Goal: Information Seeking & Learning: Find contact information

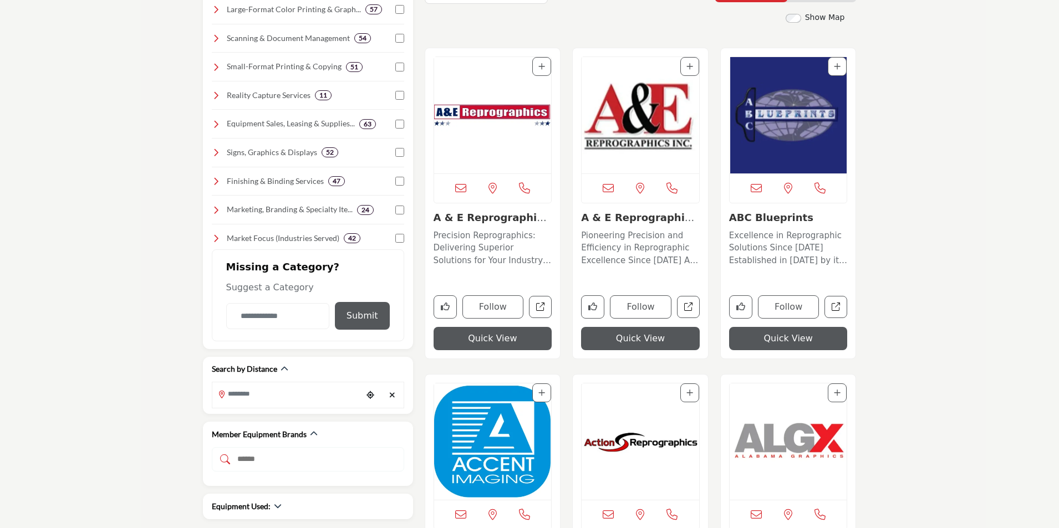
scroll to position [166, 0]
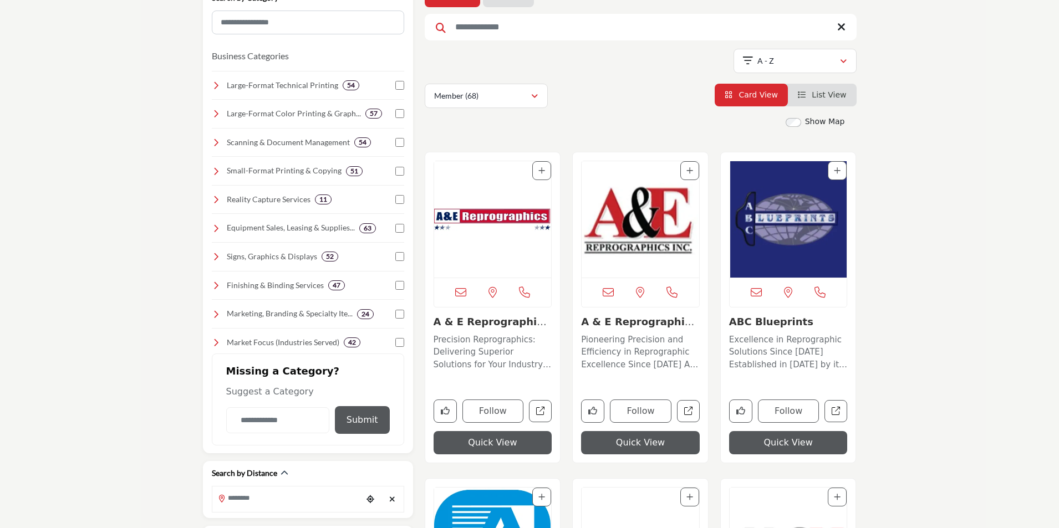
click at [604, 324] on link "A & E Reprographics,..." at bounding box center [637, 328] width 113 height 24
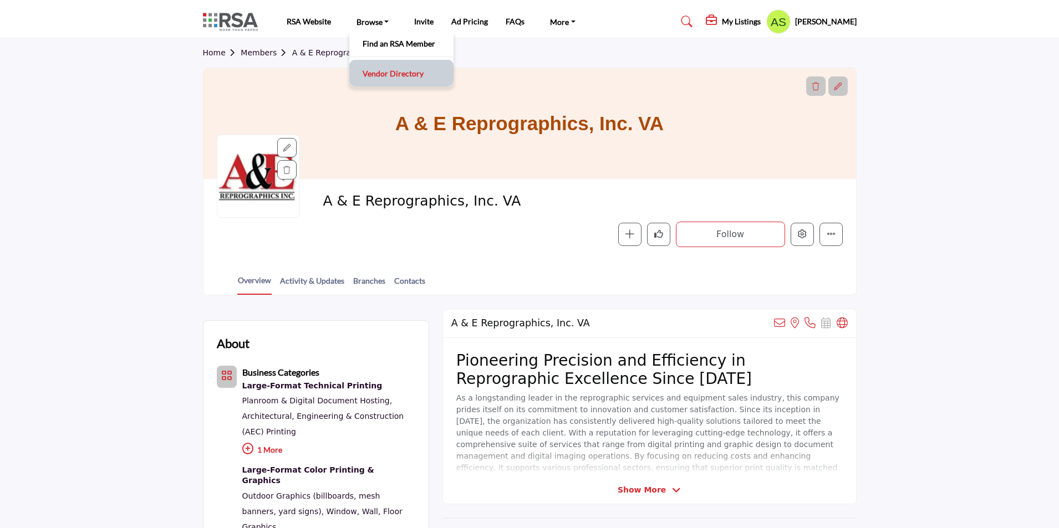
click at [382, 75] on link "Vendor Directory" at bounding box center [401, 73] width 93 height 16
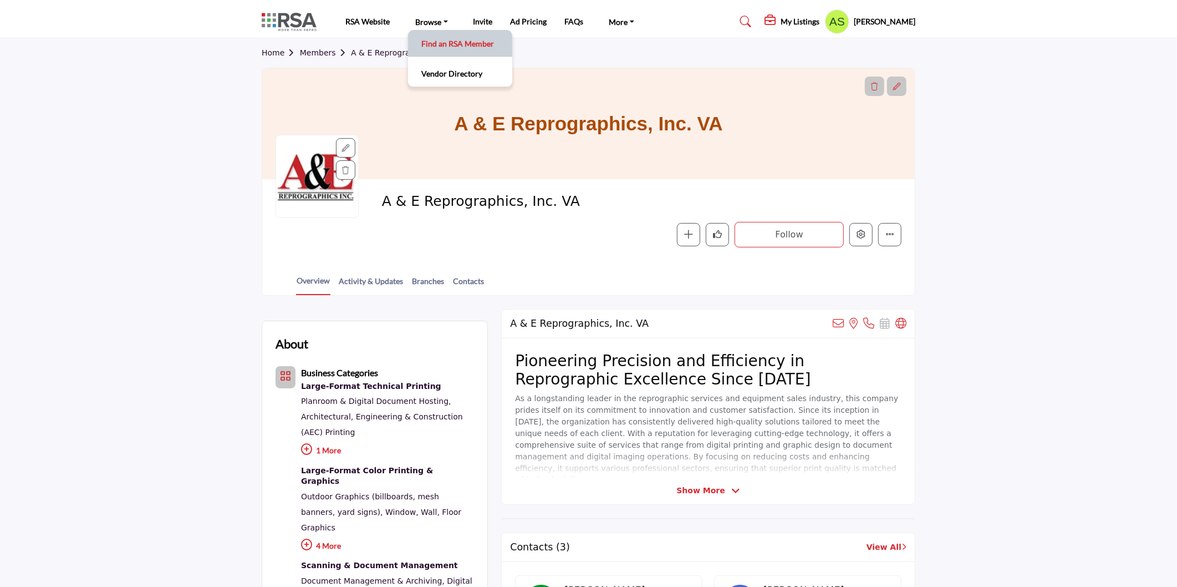
click at [442, 43] on link "Find an RSA Member" at bounding box center [460, 43] width 93 height 16
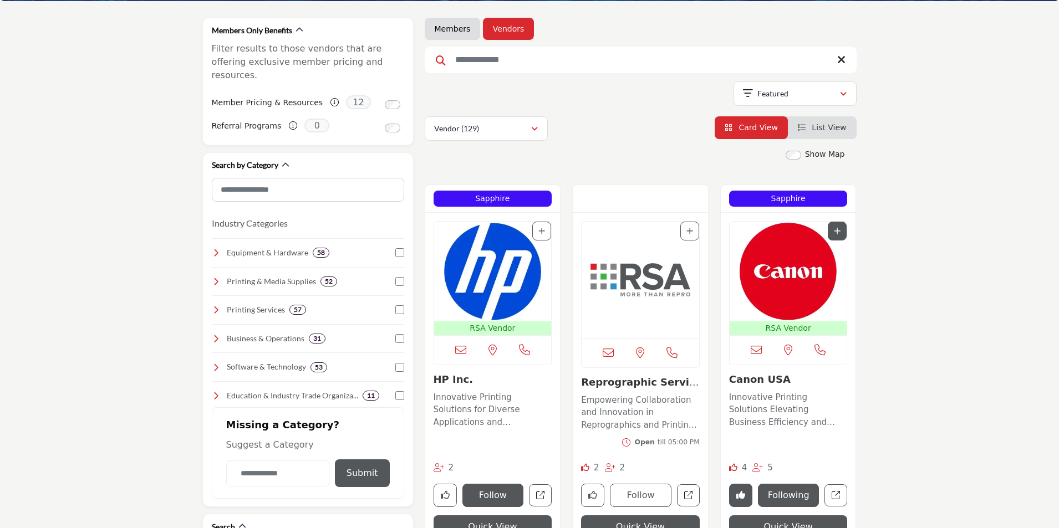
scroll to position [277, 0]
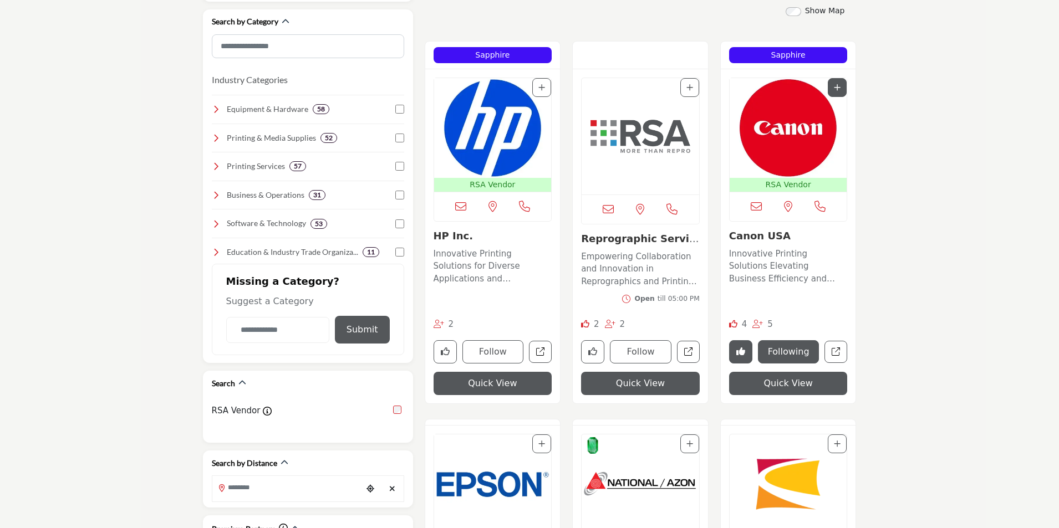
click at [742, 240] on link "Canon USA" at bounding box center [760, 236] width 62 height 12
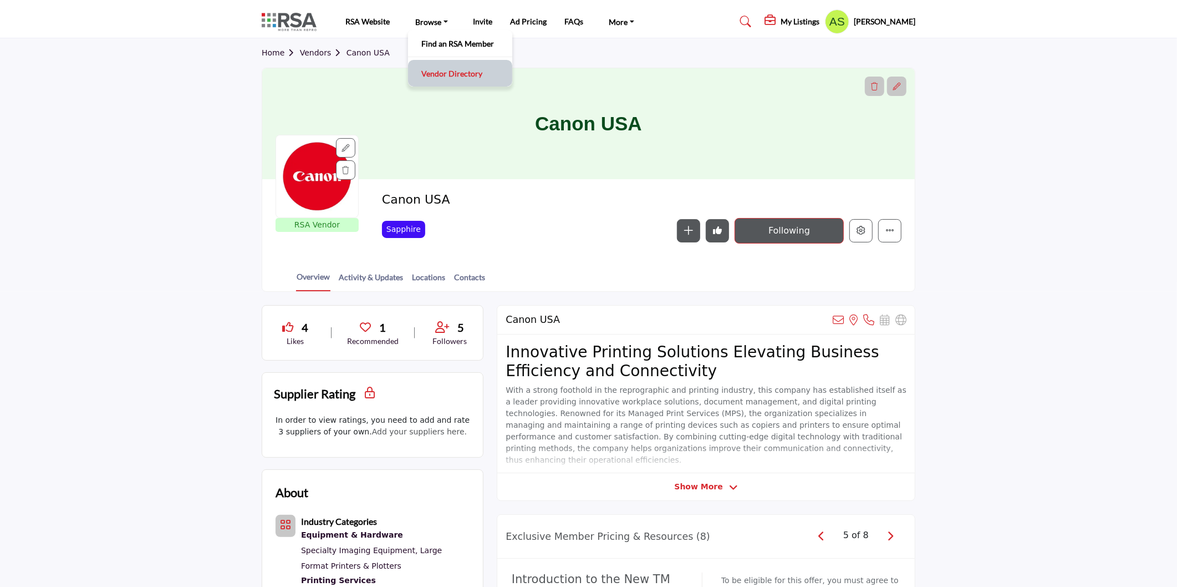
click at [440, 75] on link "Vendor Directory" at bounding box center [460, 73] width 93 height 16
click at [896, 233] on button "More details" at bounding box center [889, 230] width 23 height 23
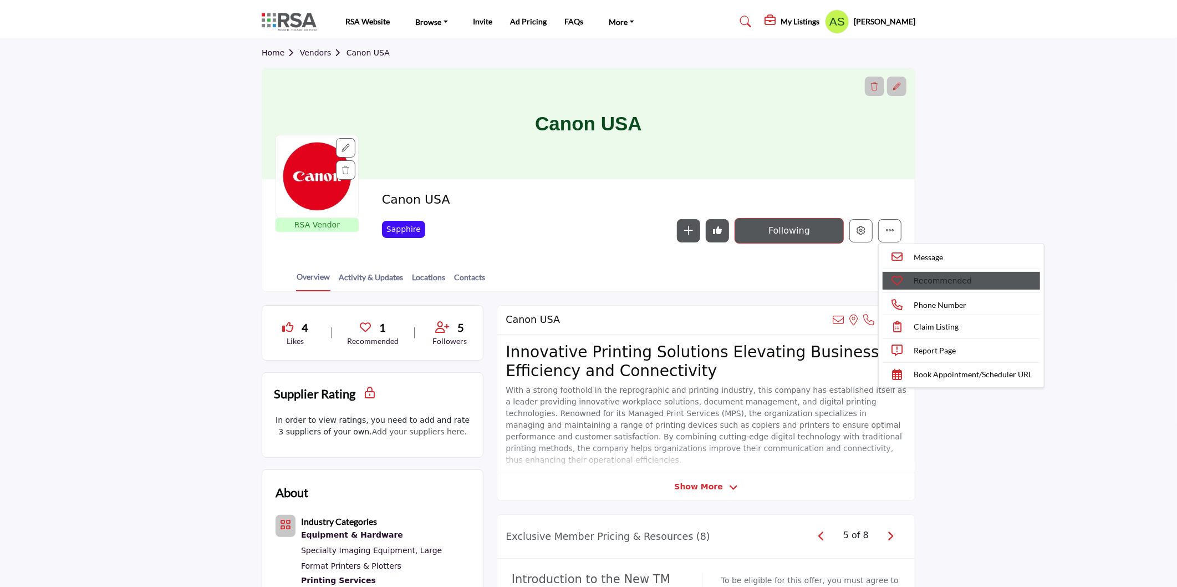
click at [948, 283] on p "Recommended" at bounding box center [943, 281] width 58 height 12
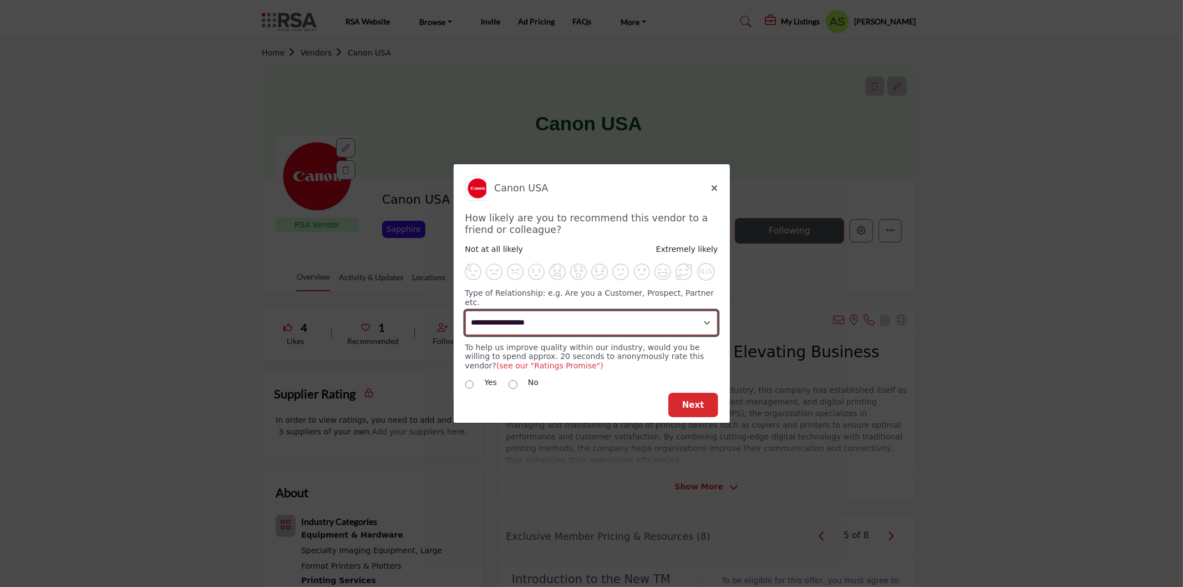
click at [632, 328] on select "**********" at bounding box center [591, 322] width 253 height 24
click at [618, 314] on select "**********" at bounding box center [591, 322] width 253 height 24
click at [598, 324] on select "**********" at bounding box center [591, 322] width 253 height 24
select select "********"
click at [465, 310] on select "**********" at bounding box center [591, 322] width 253 height 24
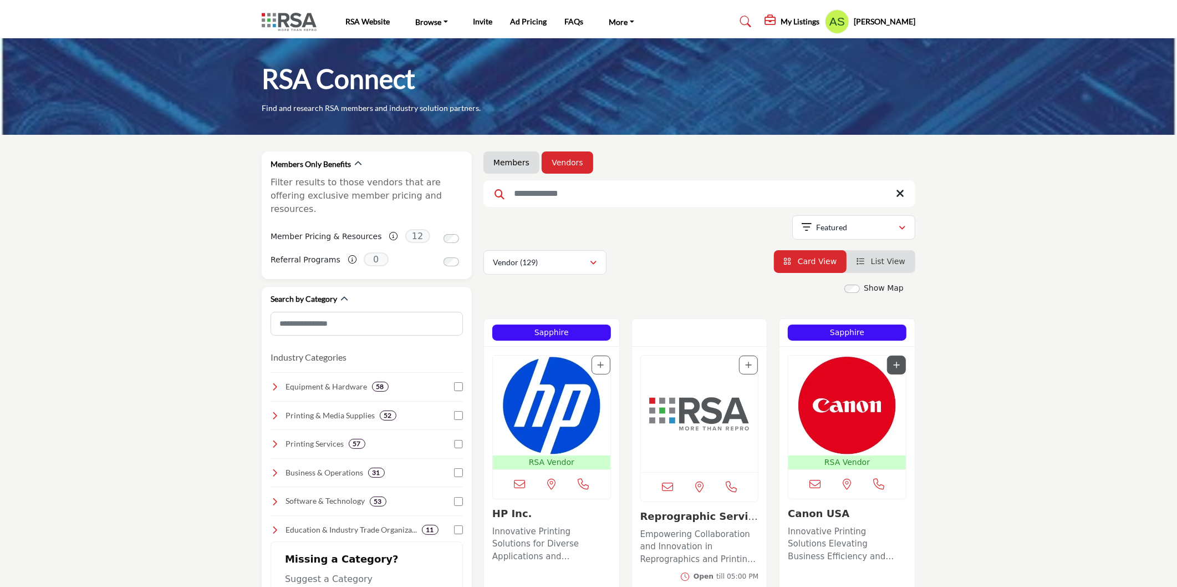
scroll to position [369, 0]
click at [560, 268] on div "Vendor (129)" at bounding box center [541, 262] width 96 height 13
click at [535, 318] on b "(2)" at bounding box center [533, 316] width 9 height 9
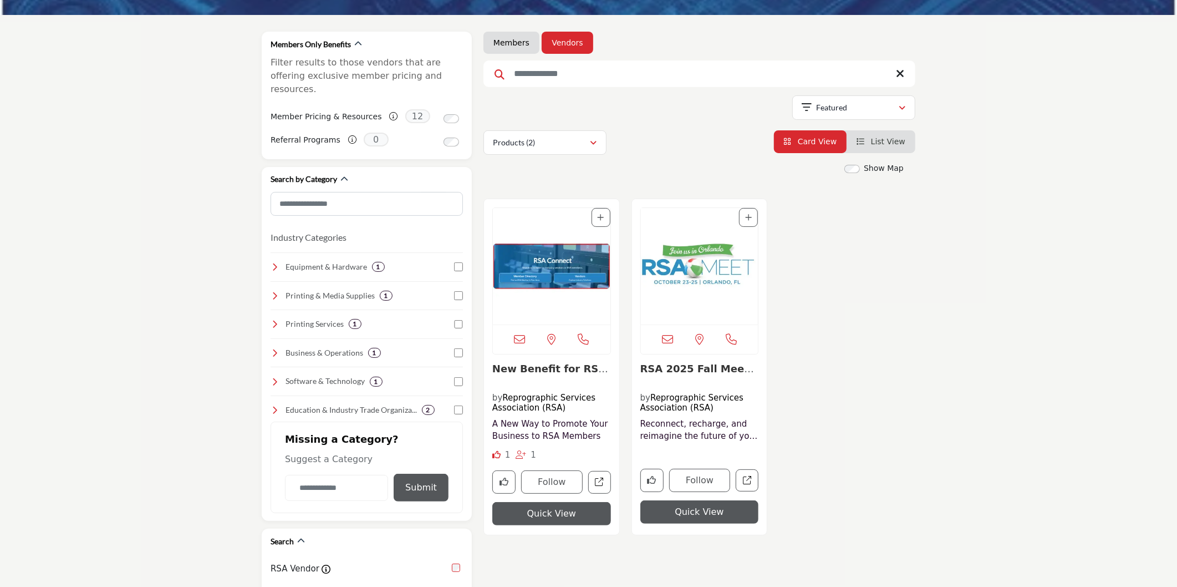
scroll to position [123, 0]
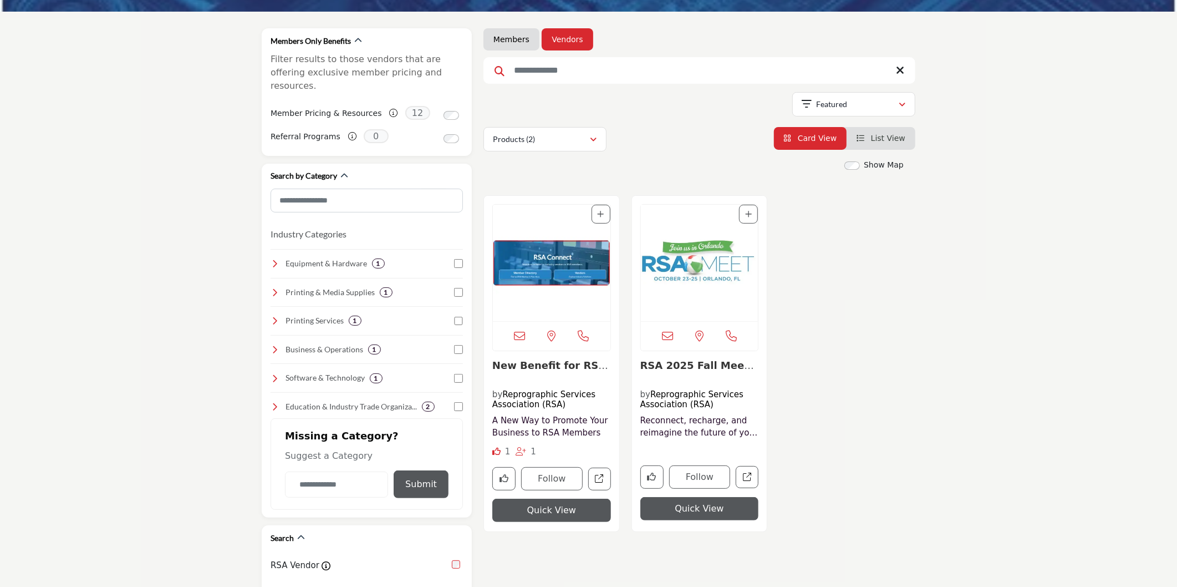
click at [539, 366] on link "New Benefit for RSA ..." at bounding box center [550, 371] width 116 height 24
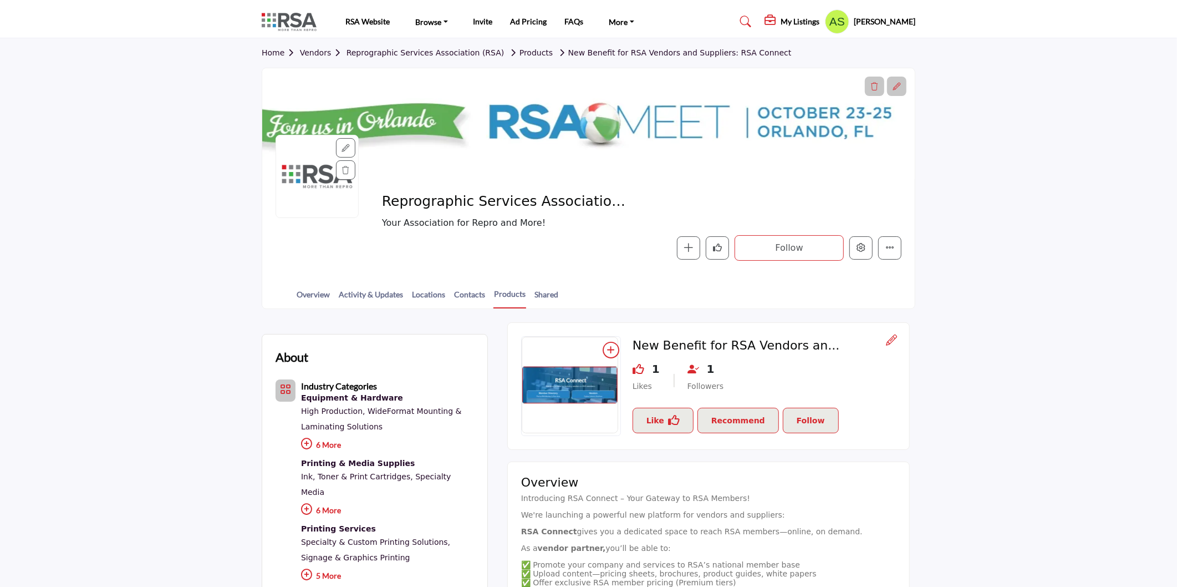
scroll to position [123, 0]
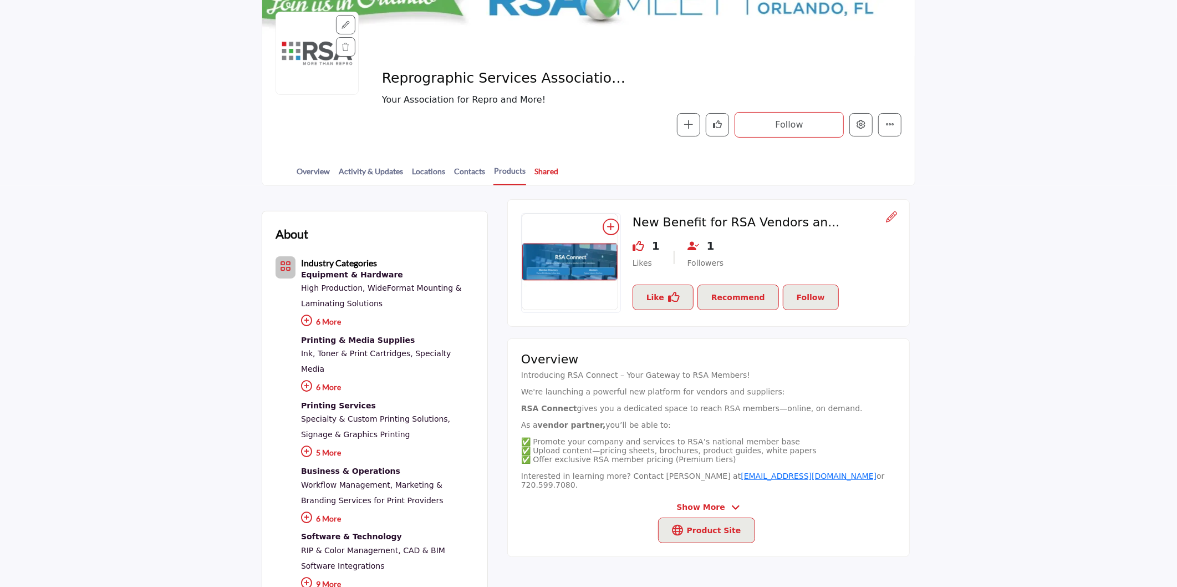
click at [541, 169] on link "Shared" at bounding box center [546, 174] width 25 height 19
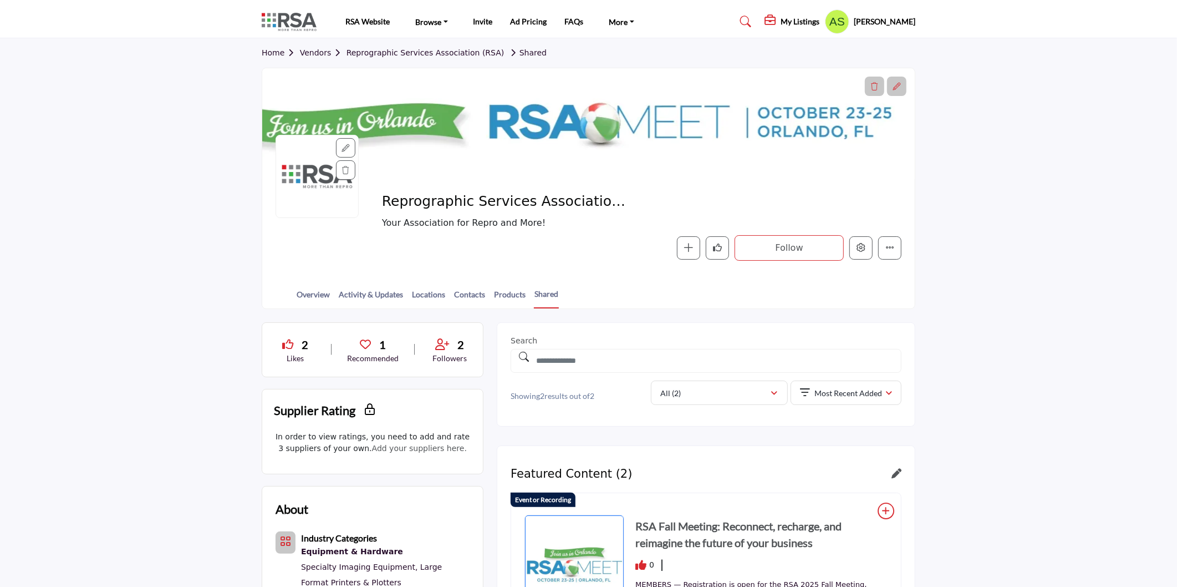
click at [504, 295] on link "Products" at bounding box center [509, 297] width 33 height 19
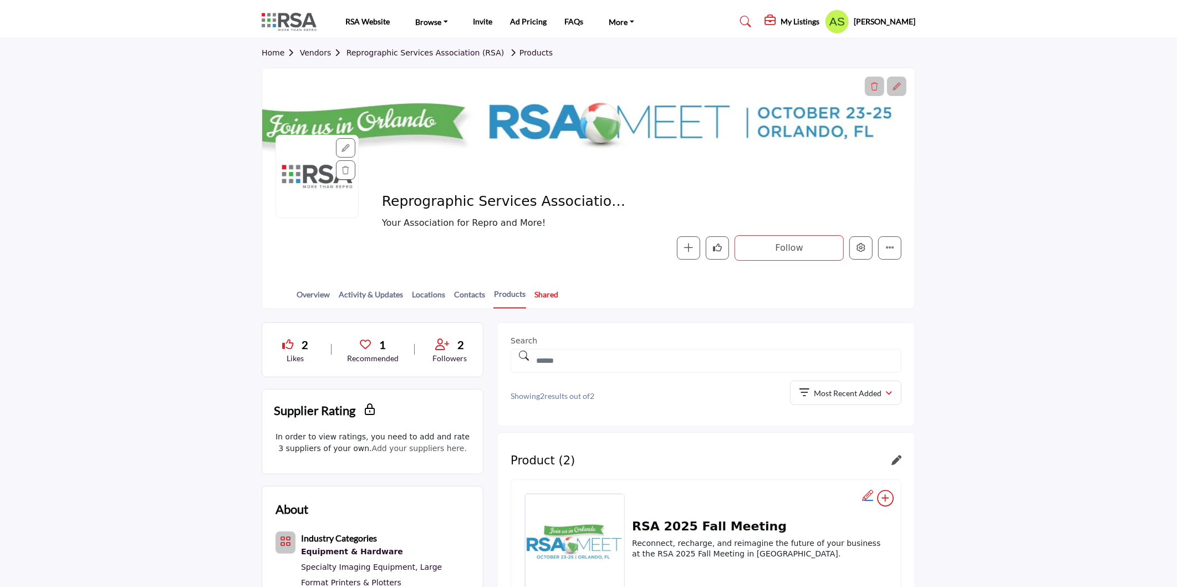
click at [541, 292] on link "Shared" at bounding box center [546, 297] width 25 height 19
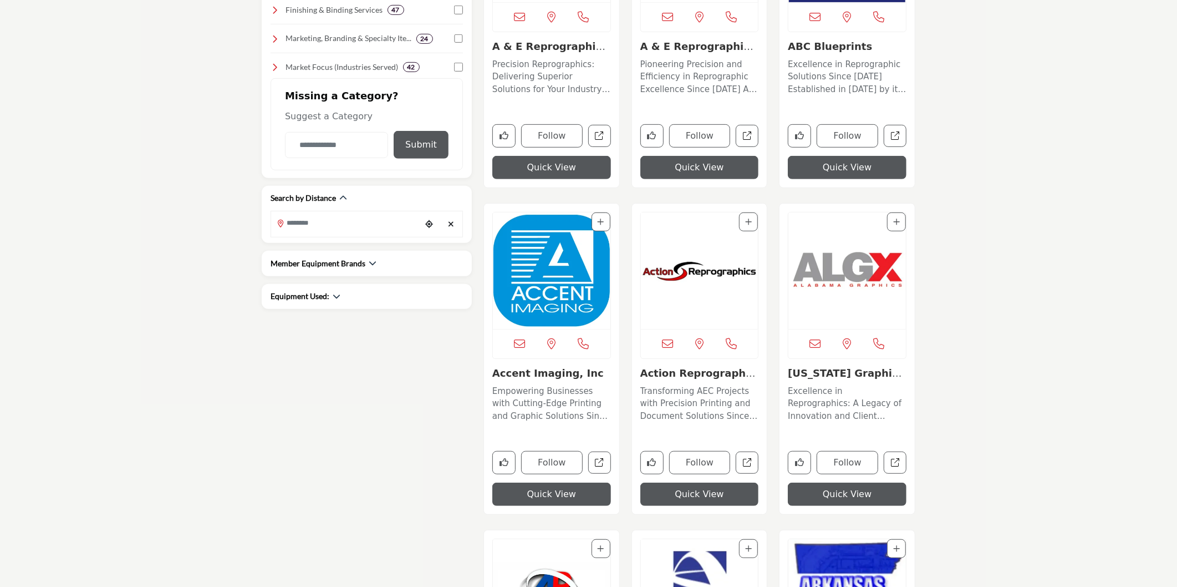
scroll to position [616, 0]
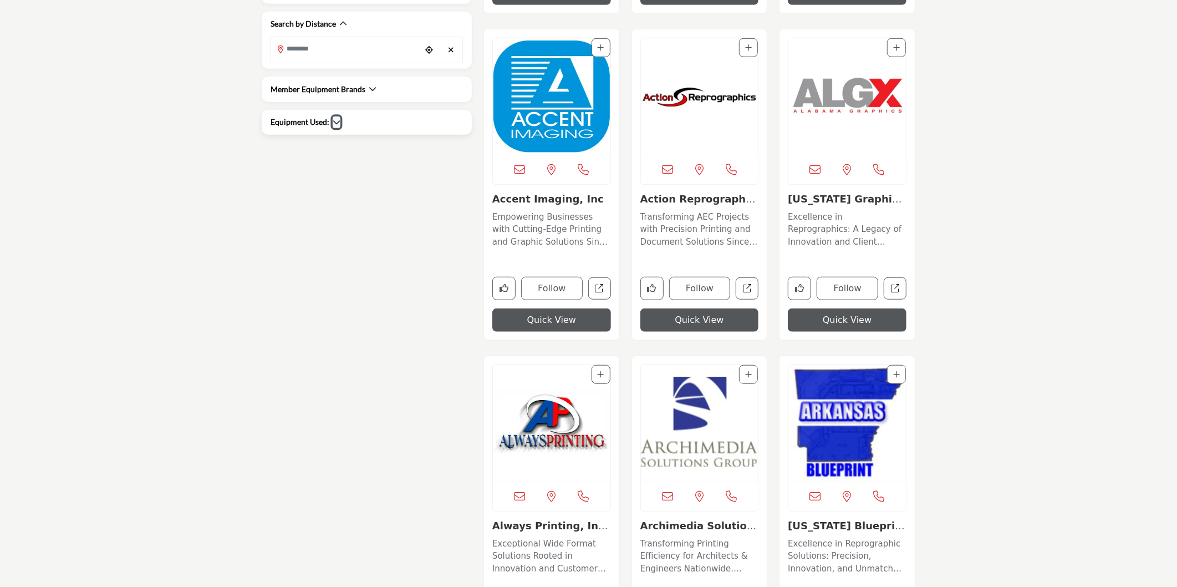
click at [334, 125] on icon "button" at bounding box center [337, 122] width 8 height 8
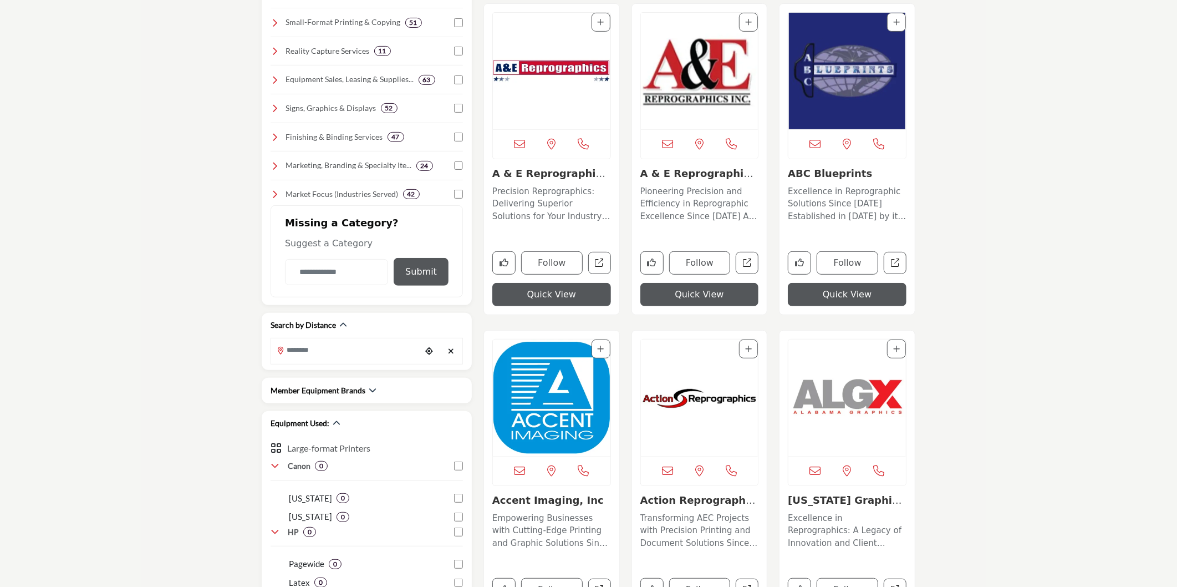
scroll to position [308, 0]
